Goal: Complete application form: Complete application form

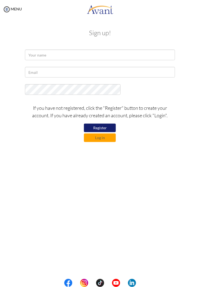
click at [200, 56] on div "My Status What is the next step? We would like you to watch the introductory vi…" at bounding box center [100, 162] width 200 height 287
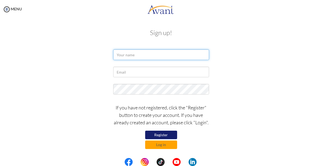
click at [198, 56] on input "text" at bounding box center [161, 54] width 96 height 11
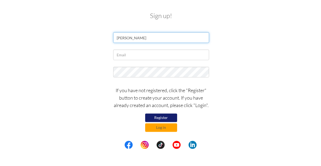
type input "ADEOLA OGUNYINKA"
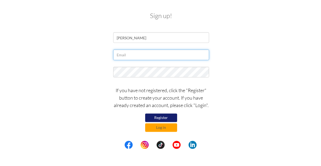
click at [166, 74] on input "text" at bounding box center [161, 72] width 96 height 11
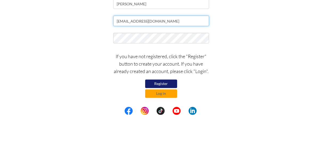
type input "Adefel08057@gmail.com"
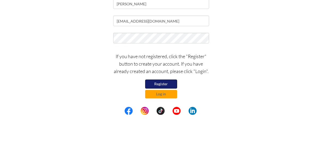
click at [172, 133] on button "Register" at bounding box center [161, 135] width 32 height 9
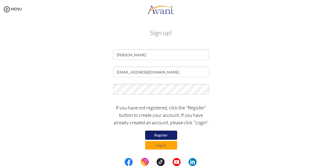
click at [171, 134] on button "Register" at bounding box center [161, 135] width 32 height 9
click at [174, 136] on button "Register" at bounding box center [161, 135] width 32 height 9
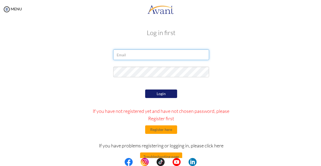
click at [132, 55] on input "email" at bounding box center [161, 54] width 96 height 11
click at [0, 0] on div at bounding box center [0, 0] width 0 height 0
click at [123, 53] on input "email" at bounding box center [161, 54] width 96 height 11
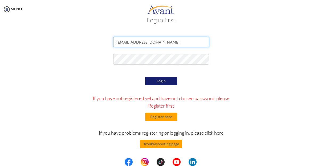
scroll to position [12, 0]
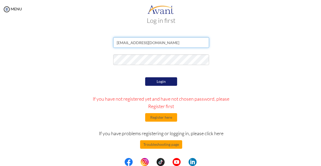
type input "[EMAIL_ADDRESS][DOMAIN_NAME]"
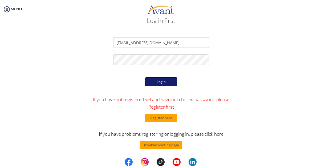
click at [166, 82] on button "Login" at bounding box center [161, 81] width 32 height 9
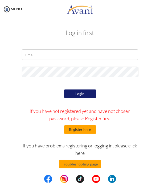
click at [87, 128] on button "Register here" at bounding box center [80, 130] width 32 height 9
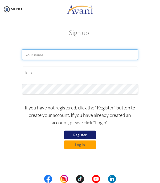
click at [83, 56] on input "text" at bounding box center [80, 54] width 117 height 11
type input "ADEOLA OGUNYINKA"
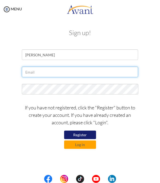
click at [81, 72] on input "text" at bounding box center [80, 72] width 117 height 11
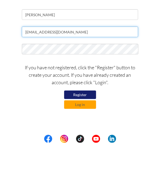
type input "Adefel08057@gmail.com"
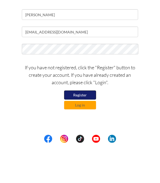
click at [86, 133] on button "Register" at bounding box center [80, 135] width 32 height 9
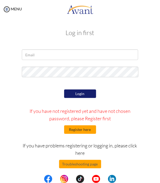
click at [74, 126] on button "Register here" at bounding box center [80, 130] width 32 height 9
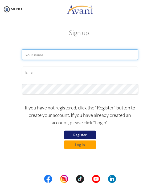
click at [30, 56] on input "text" at bounding box center [80, 54] width 117 height 11
type input "Adefel08057@gmail.com"
type input "ADEOLA OGUNYINKA"
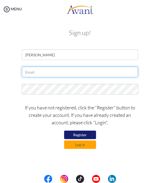
click at [33, 72] on input "text" at bounding box center [80, 72] width 117 height 11
click at [27, 73] on input "Adefel08057@gmail.com" at bounding box center [80, 72] width 117 height 11
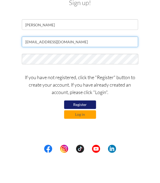
type input "adefel08057@gmail.com"
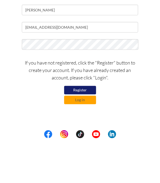
click at [77, 137] on button "Register" at bounding box center [80, 135] width 32 height 9
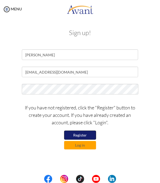
click at [77, 134] on button "Register" at bounding box center [80, 135] width 32 height 9
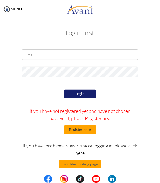
click at [79, 130] on button "Register here" at bounding box center [80, 130] width 32 height 9
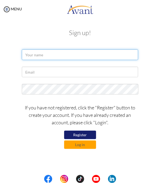
click at [29, 55] on input "text" at bounding box center [80, 54] width 117 height 11
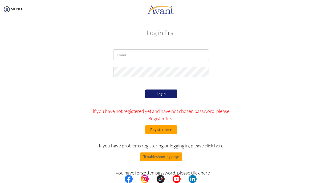
click at [171, 134] on button "Register here" at bounding box center [161, 130] width 32 height 9
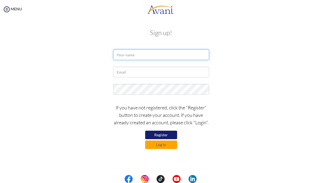
click at [195, 57] on input "text" at bounding box center [161, 54] width 96 height 11
type input "ADEOLA OGUNYINKA"
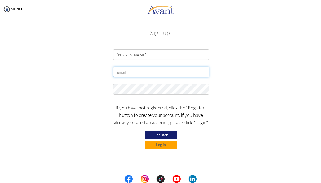
click at [127, 71] on input "text" at bounding box center [161, 72] width 96 height 11
type input "Adefel08057@gmail.com"
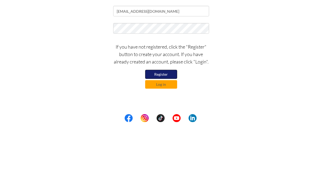
click at [175, 132] on button "Register" at bounding box center [161, 135] width 32 height 9
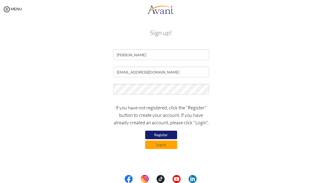
click at [319, 146] on div "My Status What is the next step? We would like you to watch the introductory vi…" at bounding box center [160, 110] width 321 height 183
click at [168, 135] on button "Register" at bounding box center [161, 135] width 32 height 9
click at [172, 134] on button "Register" at bounding box center [161, 135] width 32 height 9
click at [314, 98] on div "Sign up! ADEOLA OGUNYINKA Adefel08057@gmail.com If you have not registered, cli…" at bounding box center [160, 88] width 311 height 129
click at [170, 146] on button "Log in" at bounding box center [161, 145] width 32 height 9
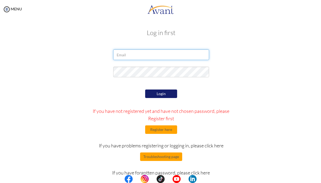
click at [189, 54] on input "email" at bounding box center [161, 54] width 96 height 11
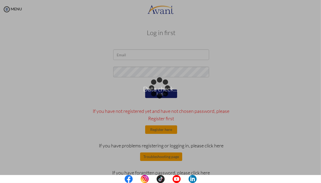
click at [164, 88] on div "Data check..." at bounding box center [160, 91] width 7 height 7
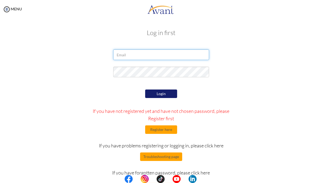
click at [162, 53] on input "email" at bounding box center [161, 54] width 96 height 11
type input "Adefel08057@gmail.com"
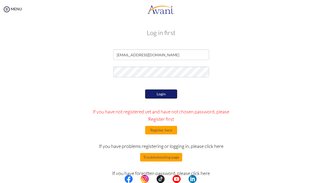
click at [163, 97] on button "Login" at bounding box center [161, 94] width 32 height 9
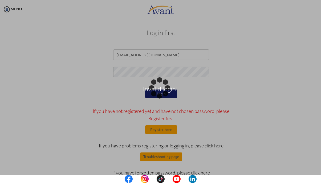
click at [164, 96] on div "Invalid login!" at bounding box center [160, 91] width 7 height 7
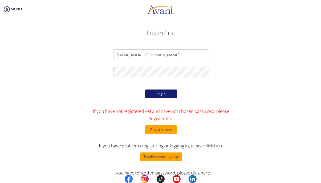
click at [174, 130] on button "Register here" at bounding box center [161, 130] width 32 height 9
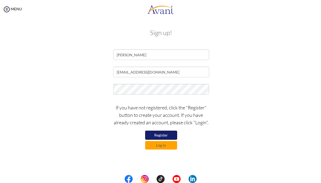
click at [170, 134] on button "Register" at bounding box center [161, 135] width 32 height 9
click at [170, 137] on button "Register" at bounding box center [161, 135] width 32 height 9
click at [7, 13] on img at bounding box center [7, 9] width 8 height 8
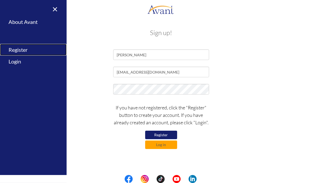
click at [24, 54] on link "Register" at bounding box center [33, 50] width 67 height 12
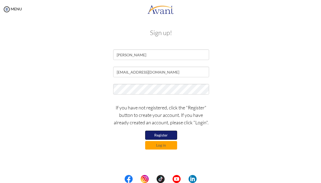
click at [175, 136] on button "Register" at bounding box center [161, 135] width 32 height 9
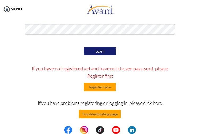
scroll to position [45, 0]
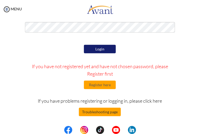
click at [113, 115] on button "Troubleshooting page" at bounding box center [100, 112] width 42 height 9
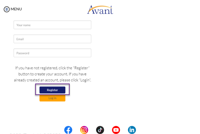
scroll to position [144, 0]
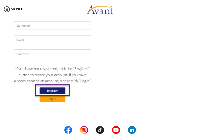
click at [20, 53] on img at bounding box center [52, 47] width 86 height 126
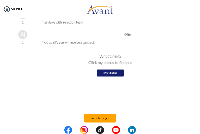
scroll to position [668, 0]
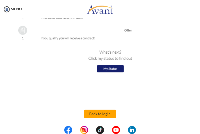
click at [106, 113] on button "Back to login" at bounding box center [100, 114] width 32 height 9
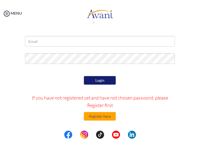
scroll to position [45, 0]
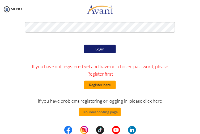
click at [110, 86] on button "Register here" at bounding box center [100, 85] width 32 height 9
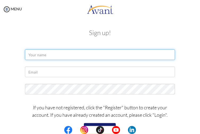
click at [33, 56] on input "text" at bounding box center [100, 54] width 150 height 11
type input "Adeola Ogunyinka"
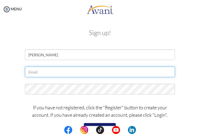
click at [68, 73] on input "text" at bounding box center [100, 72] width 150 height 11
click at [31, 73] on input "Adefel08057@gmail.com" at bounding box center [100, 72] width 150 height 11
type input "adefel08057@gmail.com"
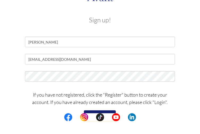
click at [186, 105] on div "If you have not registered, click the "Register" button to create your account.…" at bounding box center [100, 121] width 190 height 40
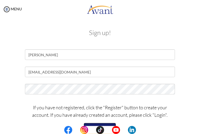
click at [110, 124] on button "Register" at bounding box center [100, 127] width 32 height 9
click at [6, 1] on div "MENU" at bounding box center [11, 67] width 22 height 134
click at [7, 12] on img at bounding box center [7, 9] width 8 height 8
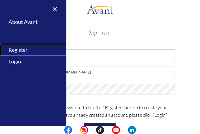
click at [26, 51] on link "Register" at bounding box center [33, 50] width 67 height 12
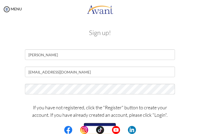
click at [111, 125] on button "Register" at bounding box center [100, 127] width 32 height 9
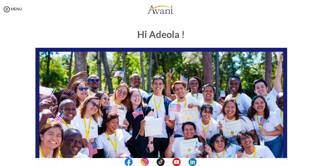
click at [122, 114] on img at bounding box center [160, 119] width 251 height 142
click at [88, 98] on img at bounding box center [160, 119] width 251 height 142
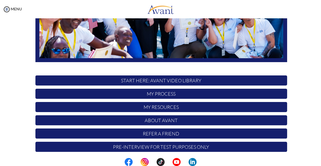
scroll to position [129, 0]
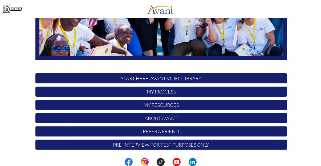
click at [5, 10] on img at bounding box center [7, 9] width 8 height 8
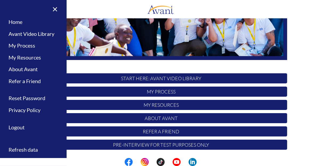
click at [65, 12] on div "× Home Avant Video Library My Process My Resources About Avant Refer a Friend R…" at bounding box center [33, 83] width 67 height 166
